Goal: Transaction & Acquisition: Purchase product/service

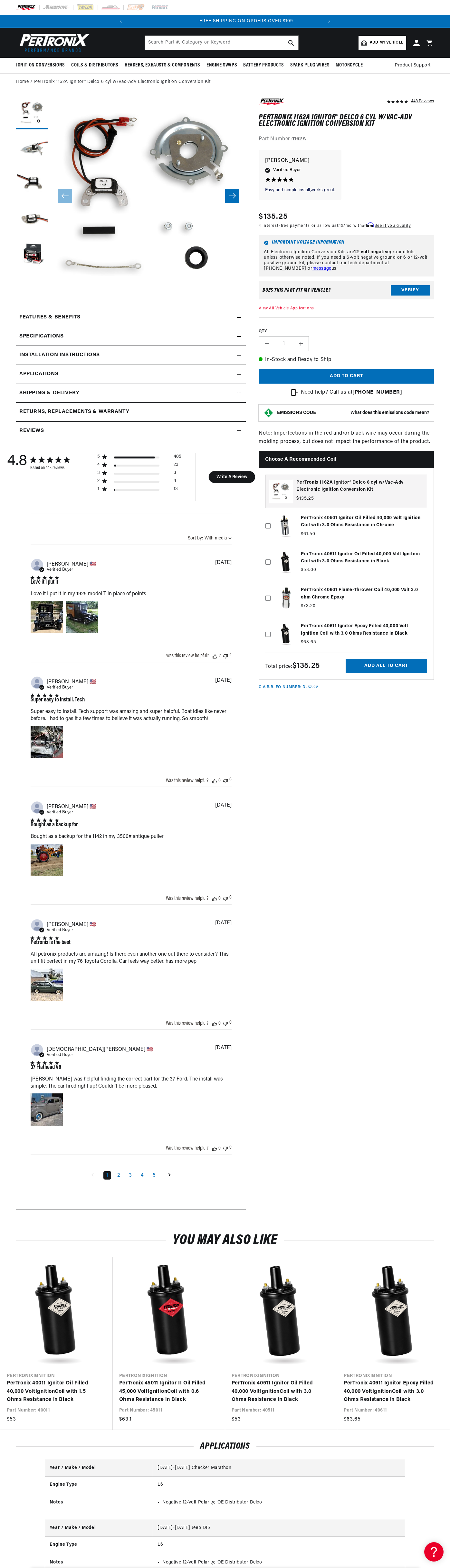
scroll to position [0, 196]
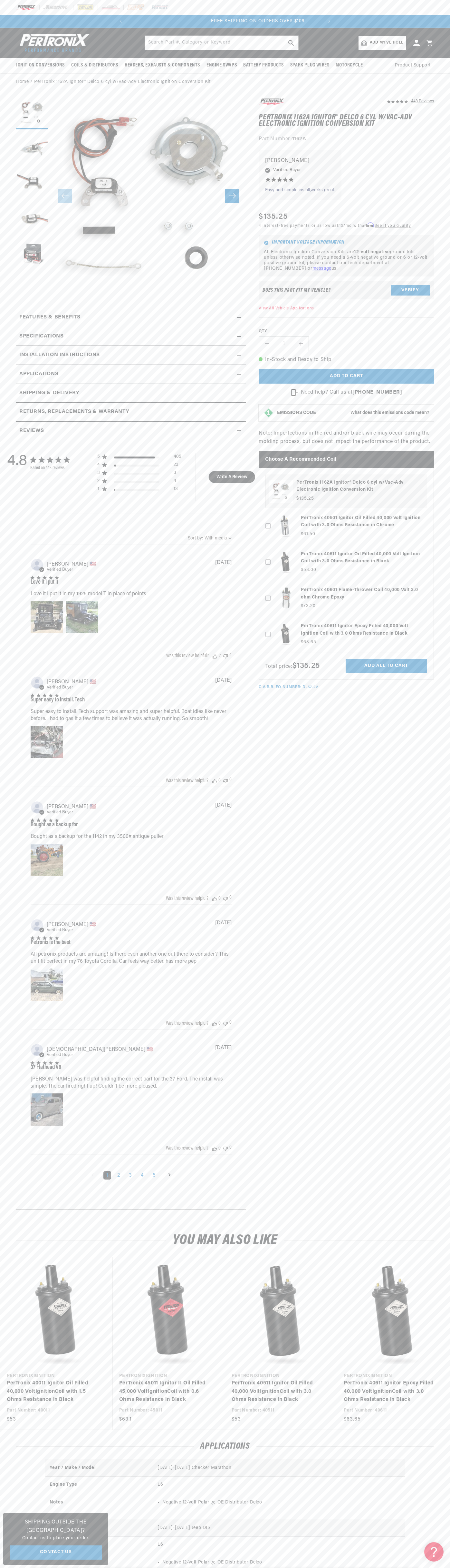
scroll to position [0, 88]
click at [392, 13] on div at bounding box center [225, 7] width 450 height 15
click at [449, 522] on section "448 Reviews" at bounding box center [225, 656] width 450 height 1130
click at [243, 1567] on html "Skip to content Your cart Your cart is empty Get the right parts the first time…" at bounding box center [225, 784] width 450 height 1568
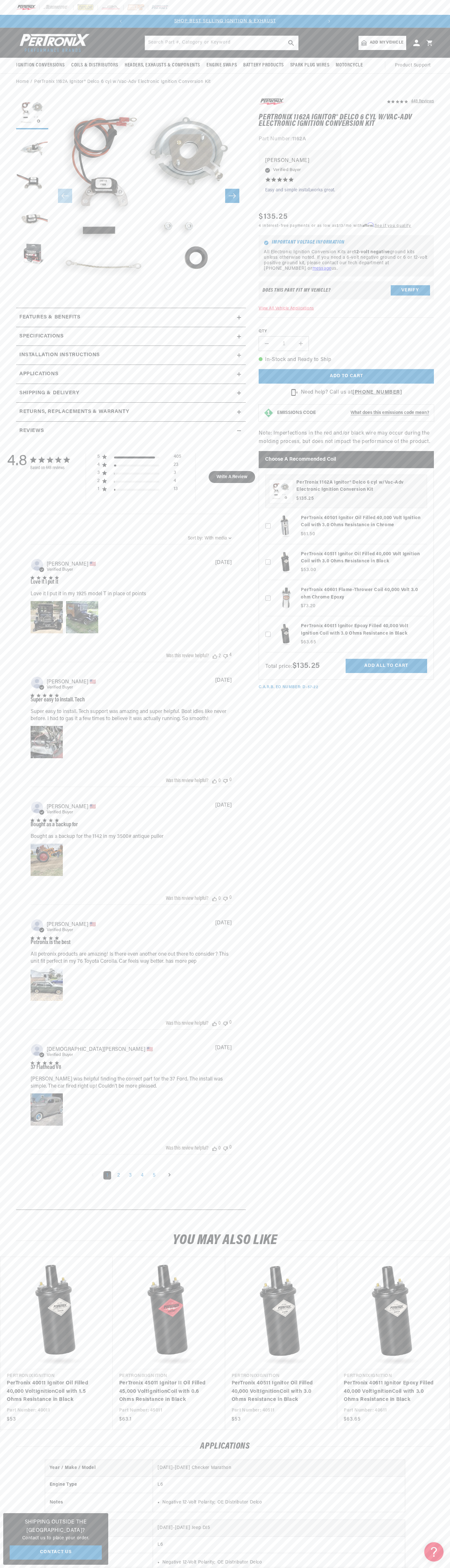
click at [18, 834] on div "4.8 4.8 out of 5 stars 448 total reviews Based on 448 reviews 5 405 4 23 3 3 2 …" at bounding box center [131, 822] width 230 height 765
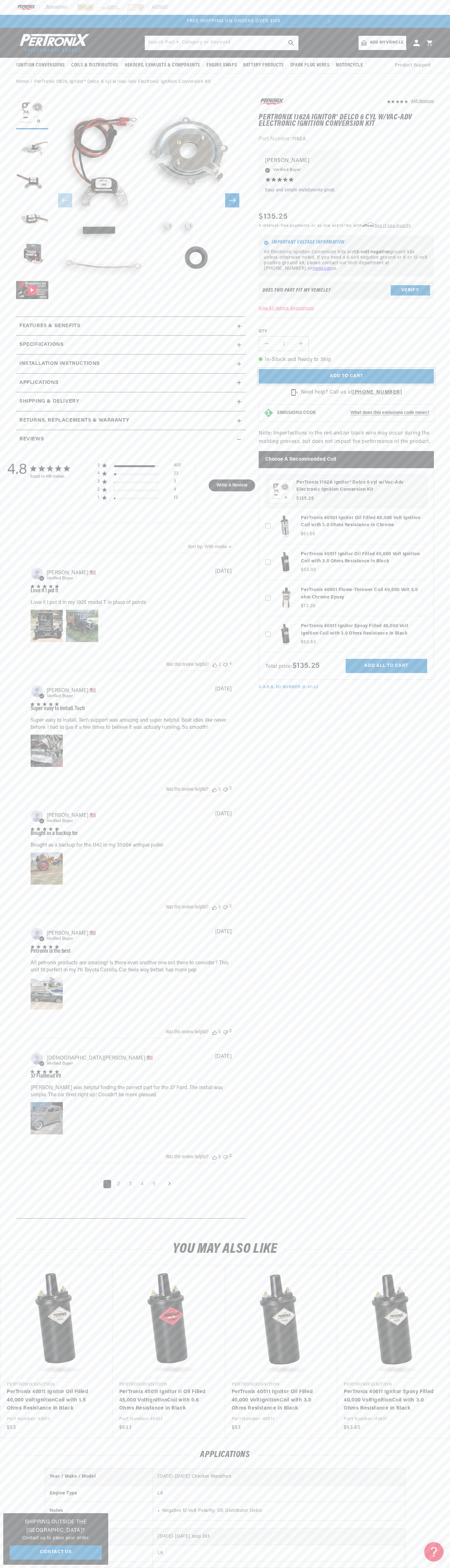
scroll to position [0, 196]
